Goal: Information Seeking & Learning: Learn about a topic

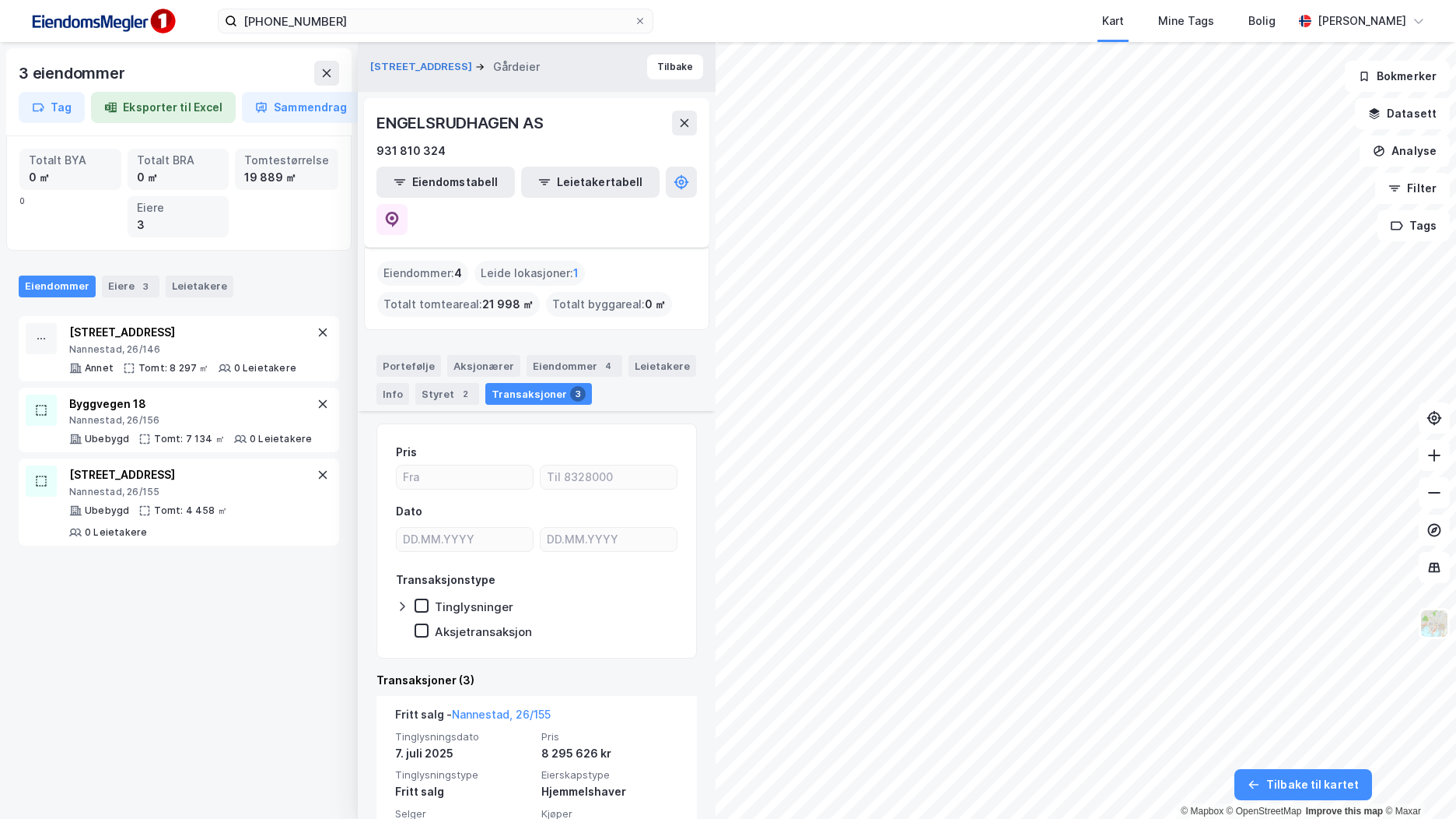
scroll to position [374, 0]
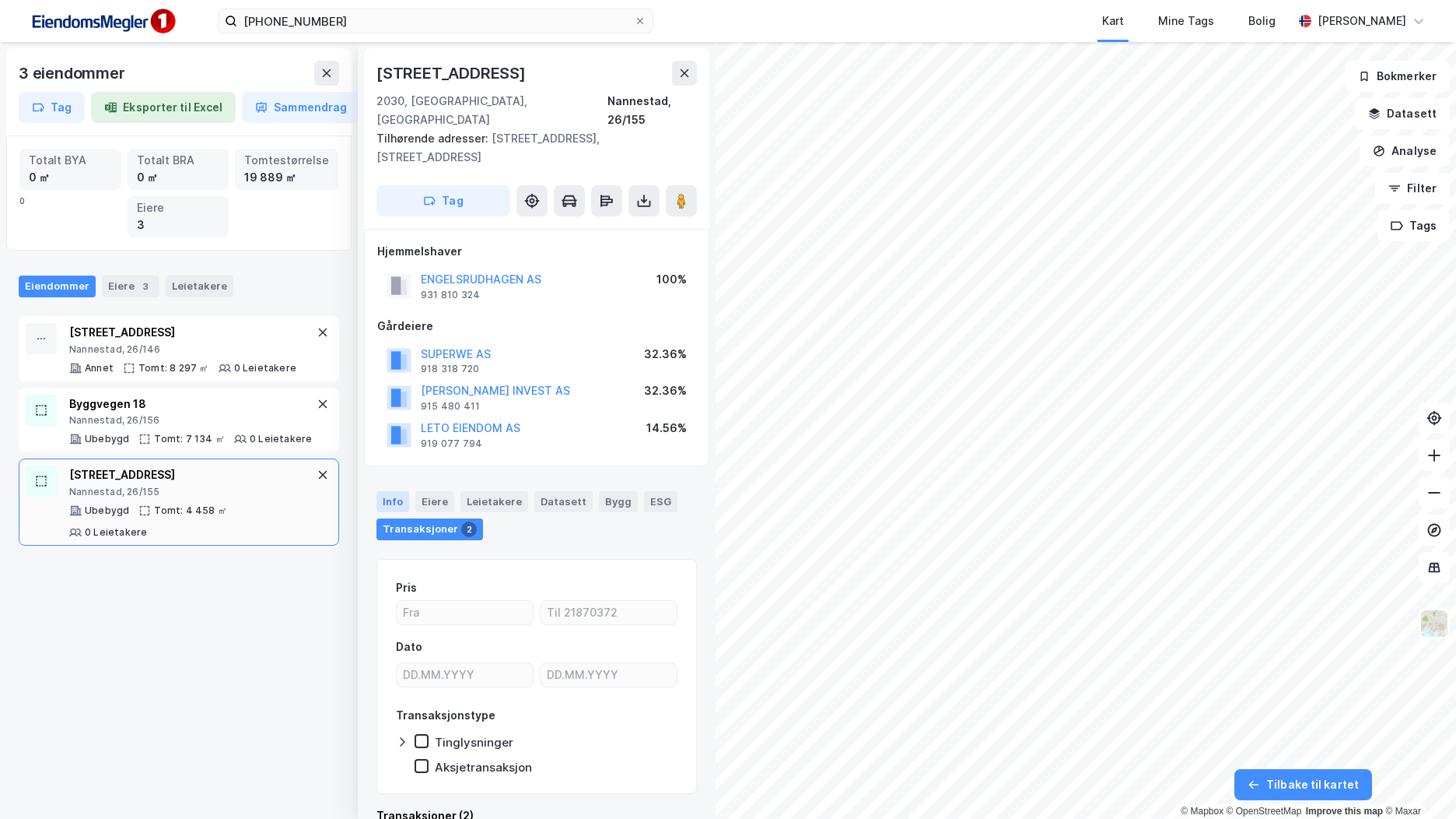
click at [382, 491] on div "Info" at bounding box center [393, 500] width 32 height 20
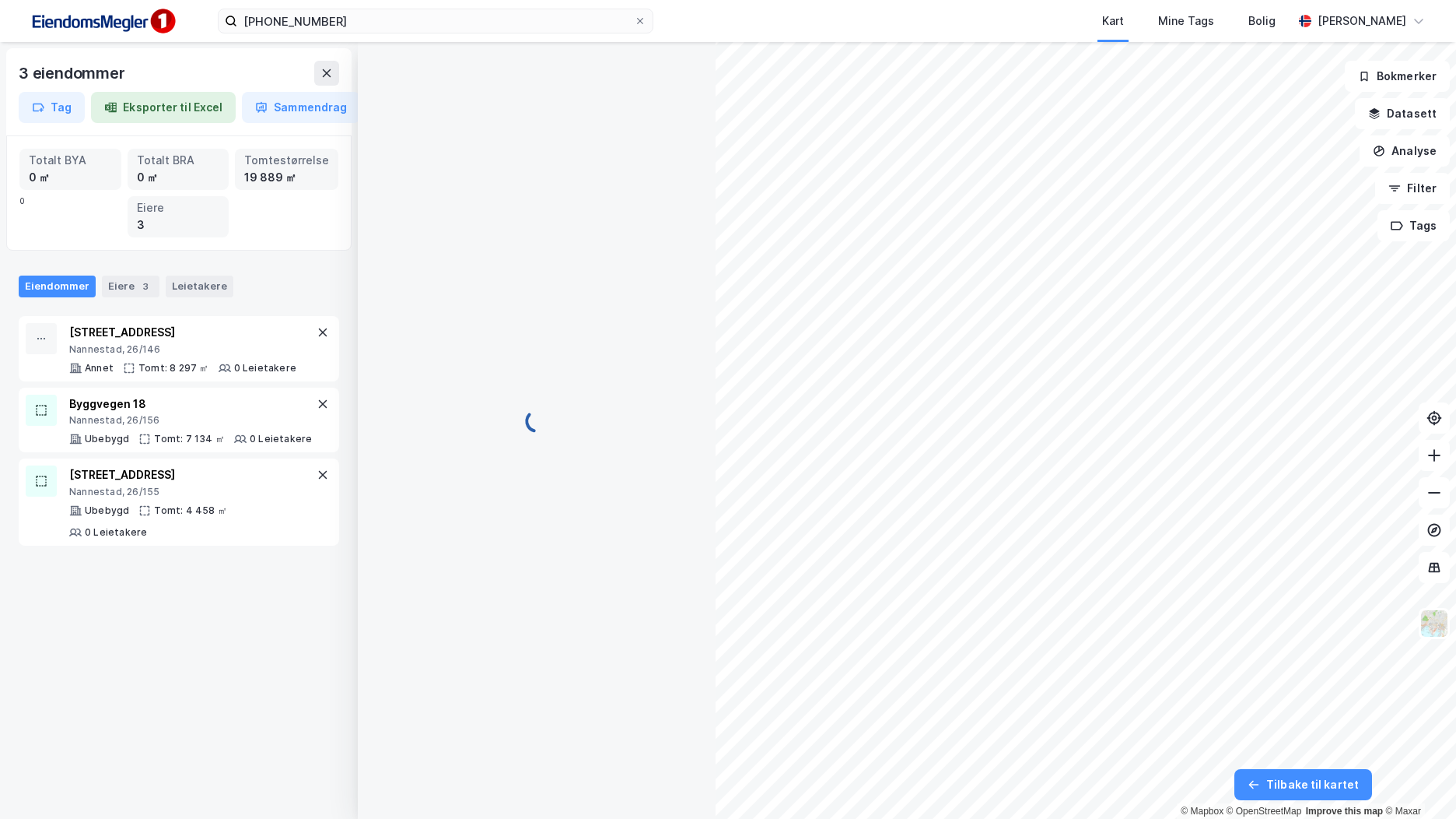
scroll to position [14, 0]
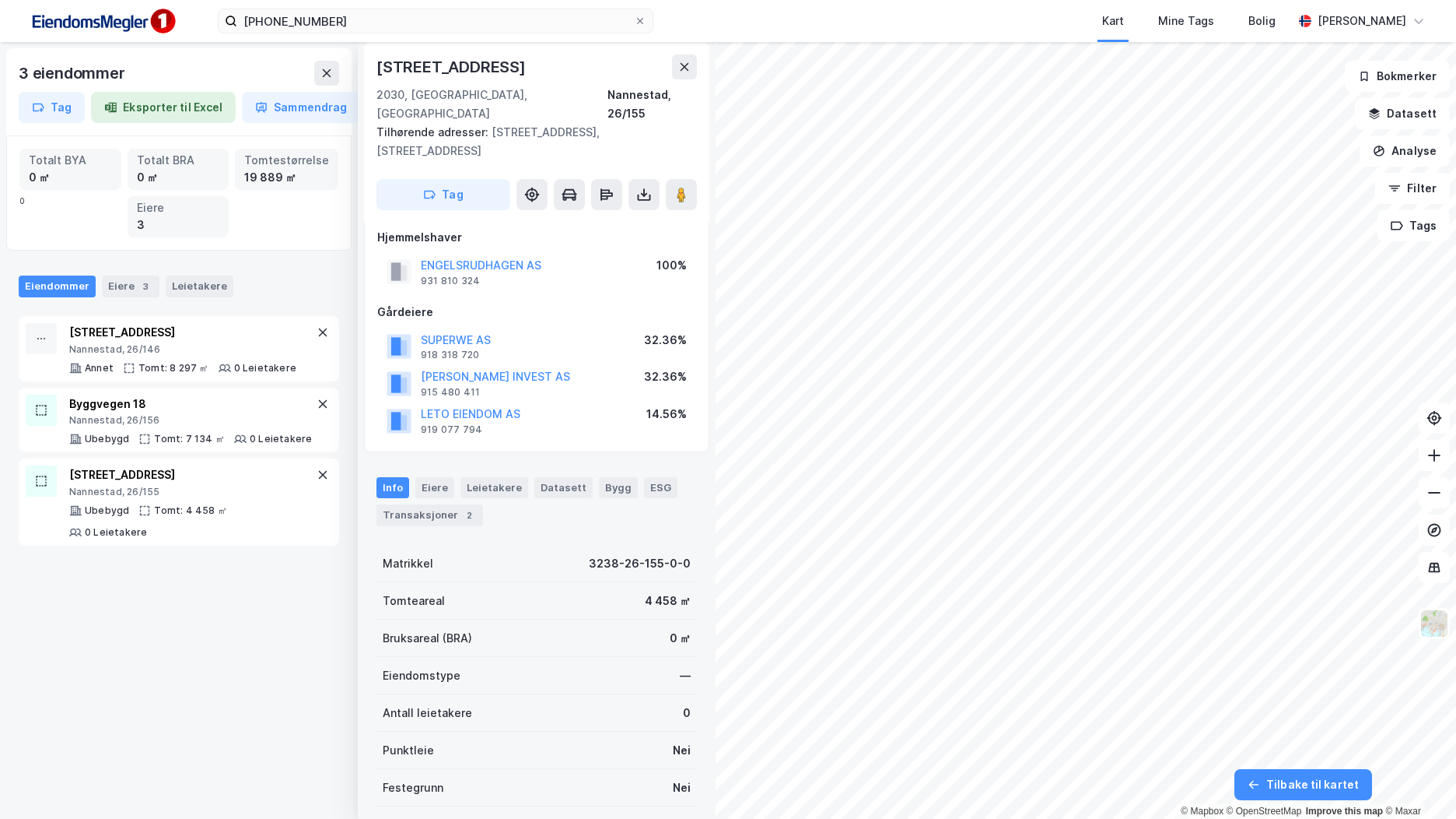
scroll to position [14, 0]
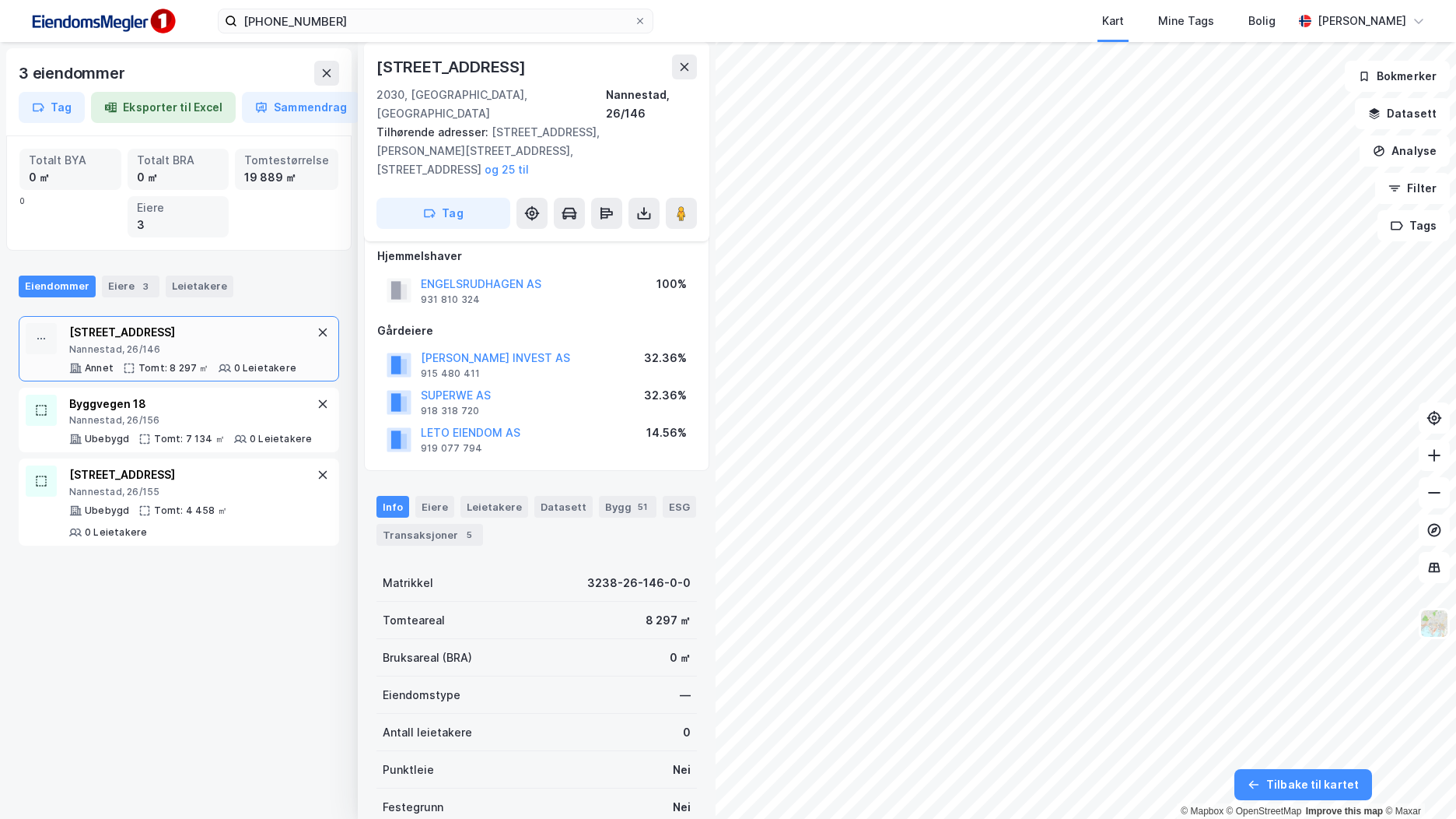
scroll to position [14, 0]
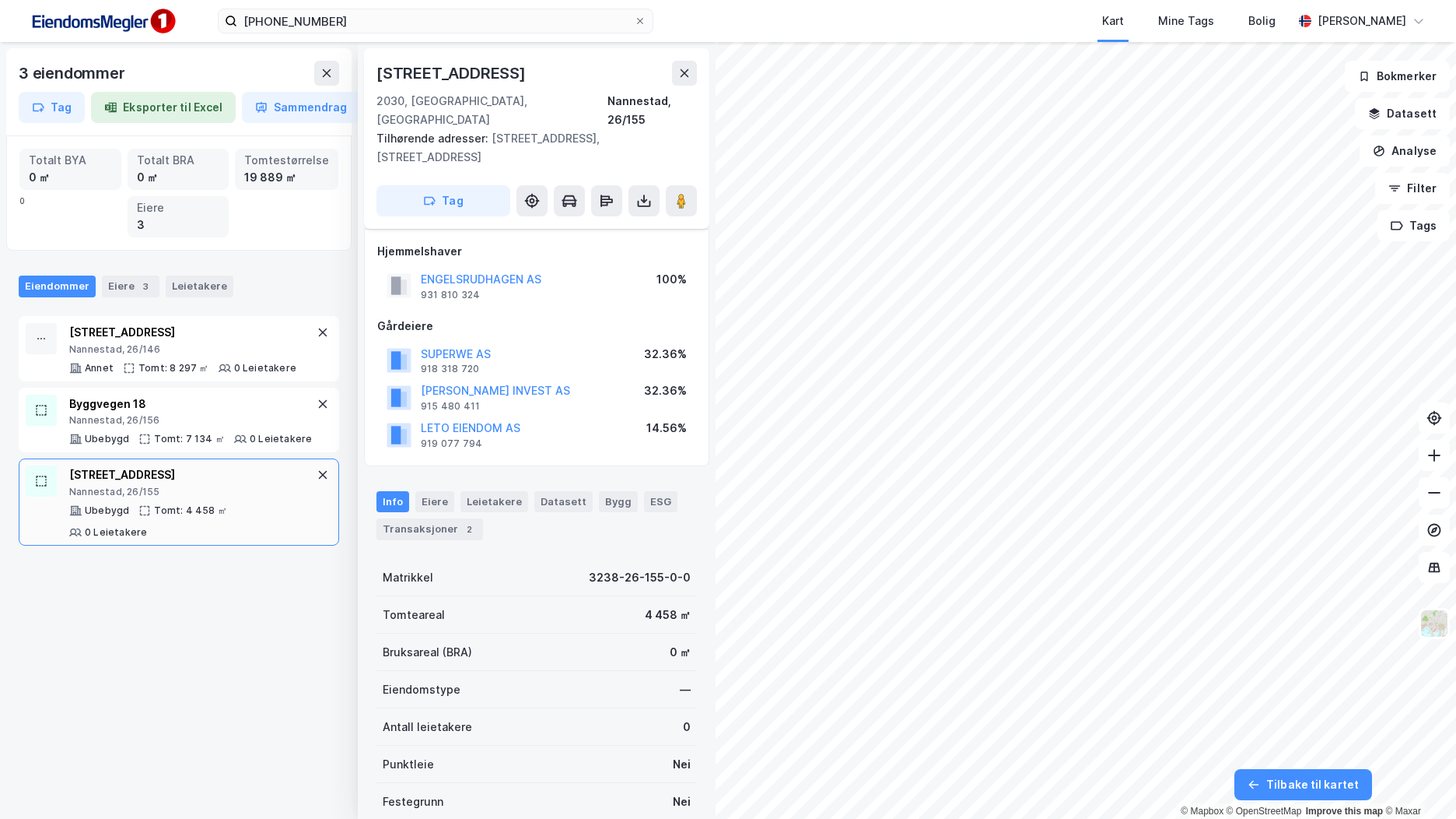
scroll to position [14, 0]
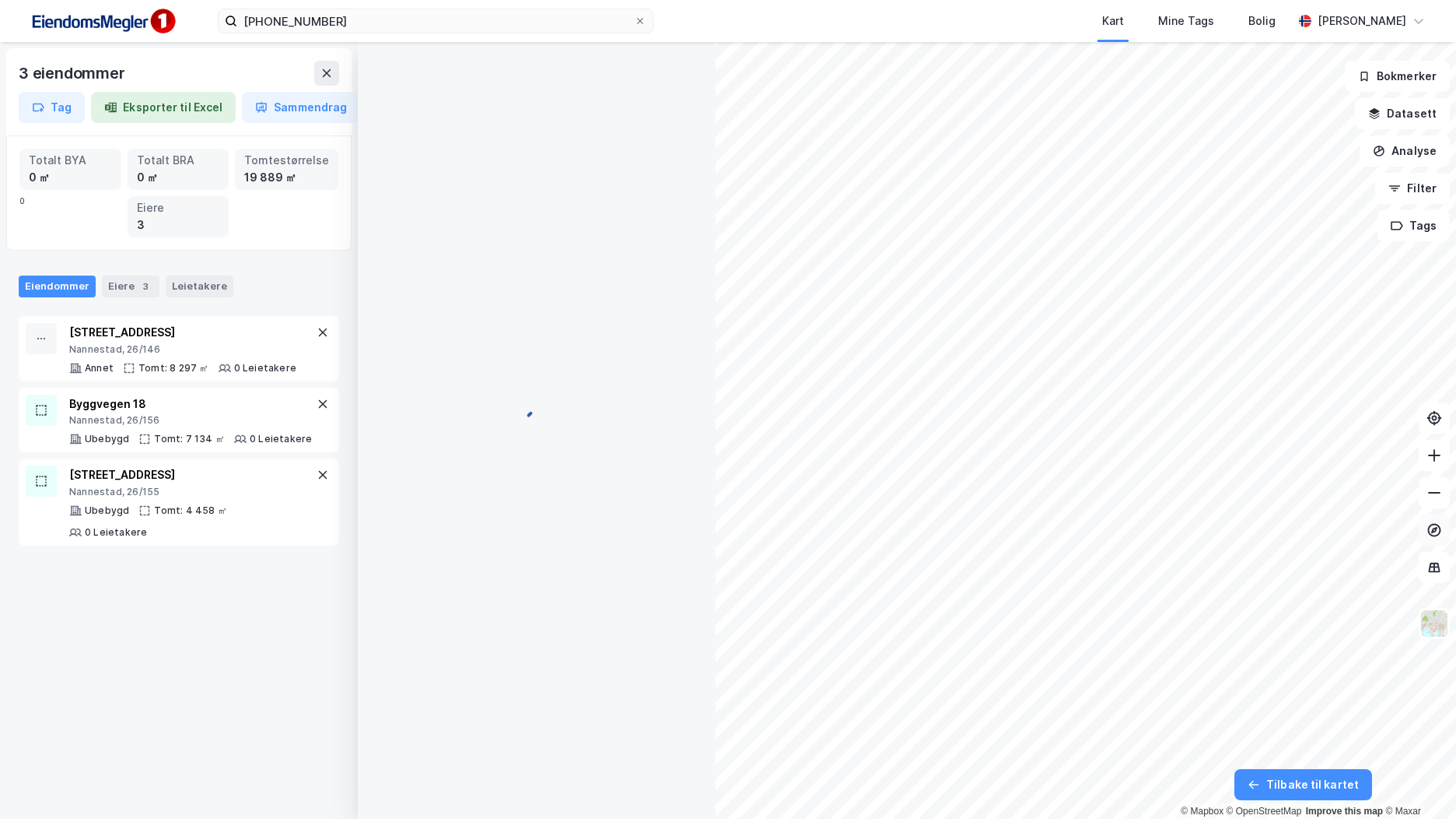
scroll to position [14, 0]
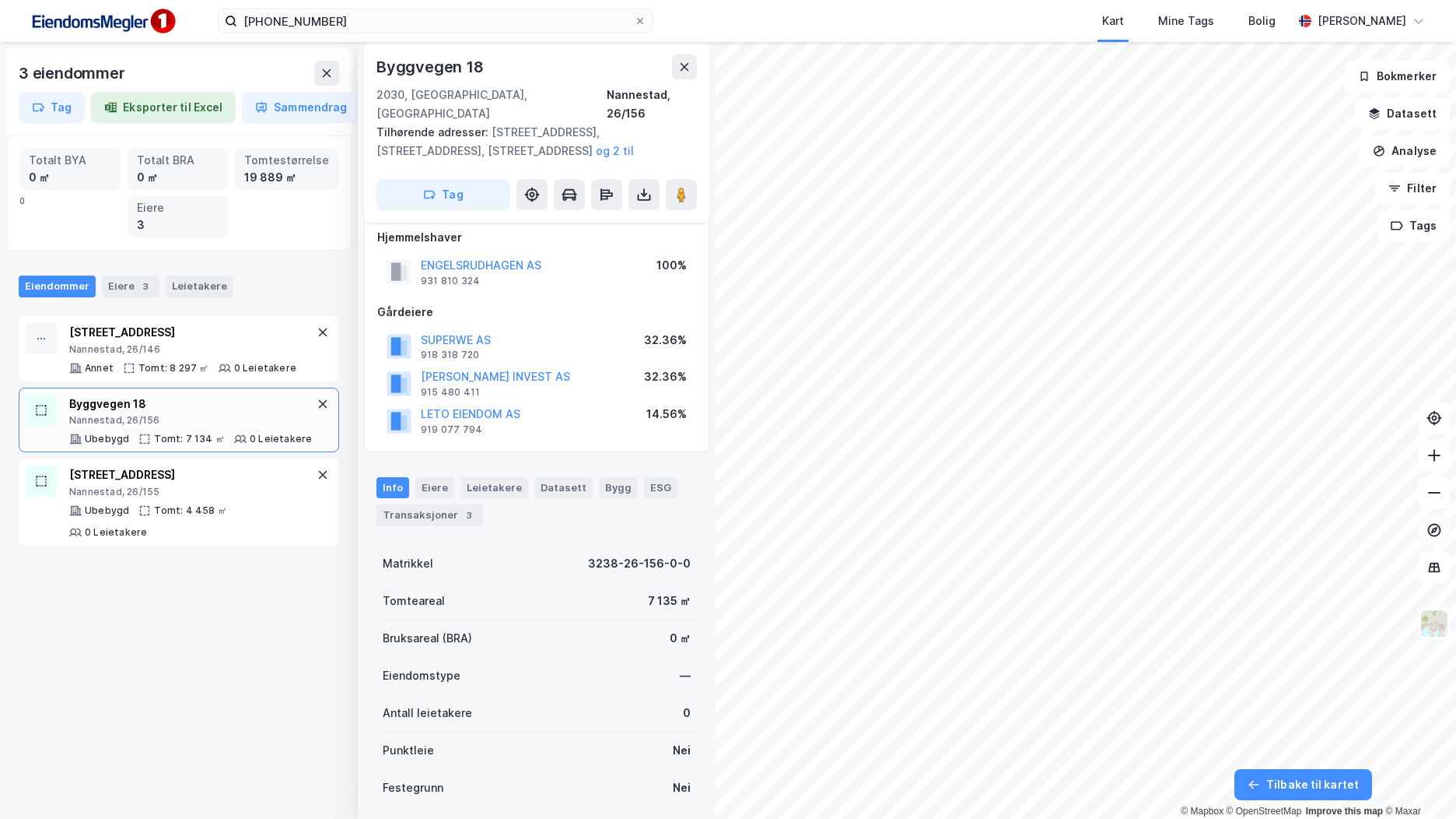
scroll to position [14, 0]
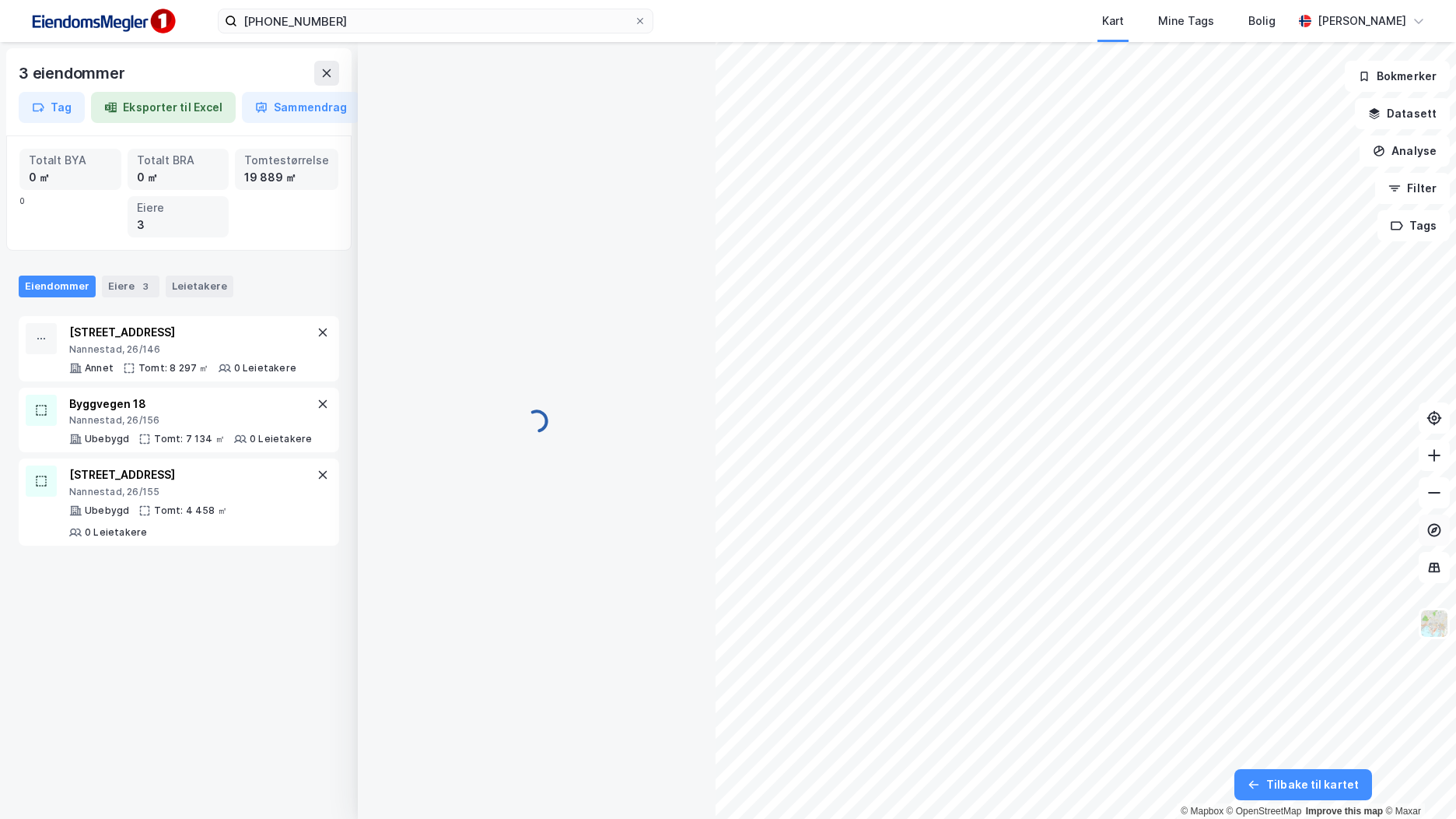
scroll to position [14, 0]
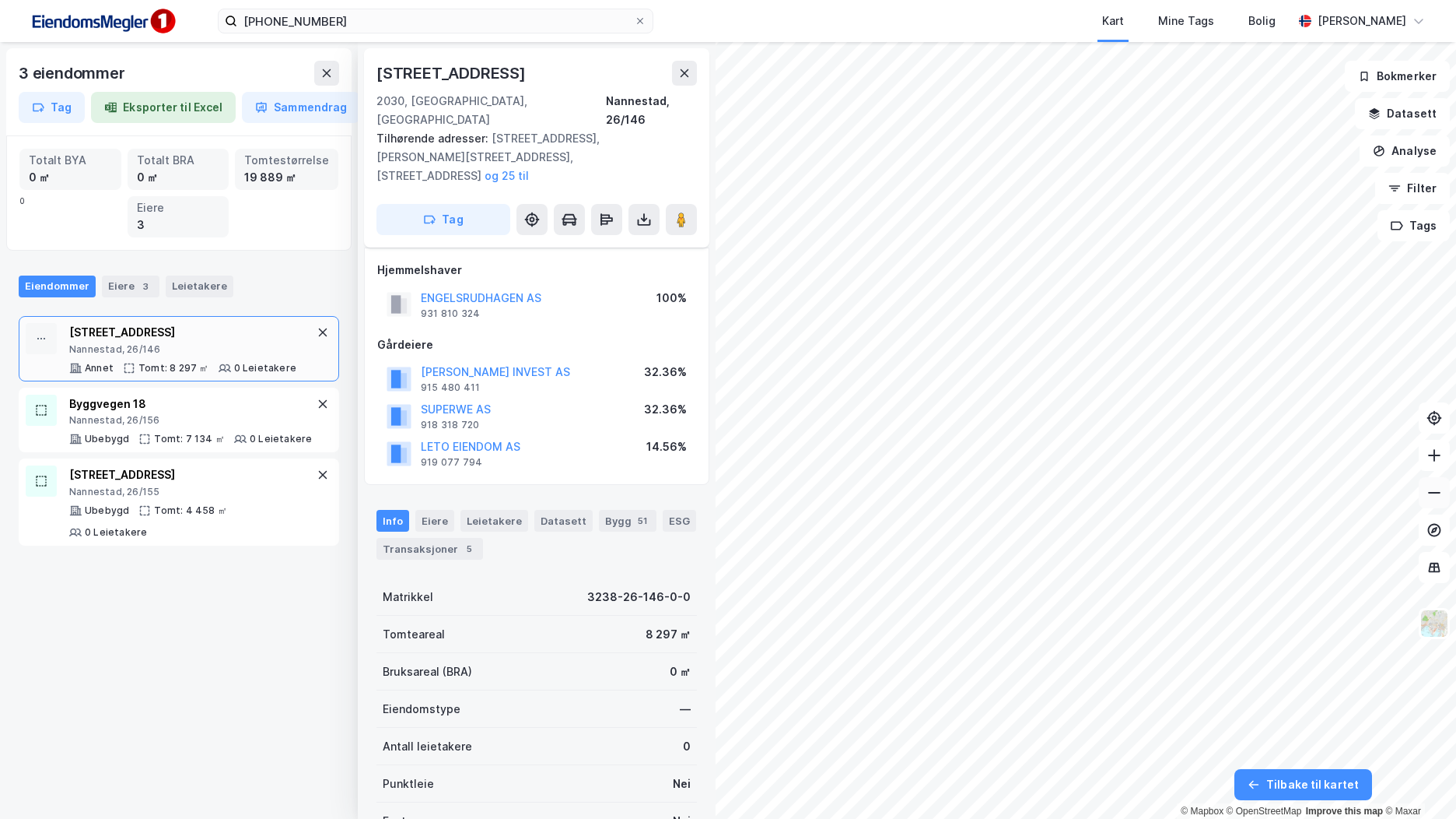
scroll to position [14, 0]
